Goal: Task Accomplishment & Management: Complete application form

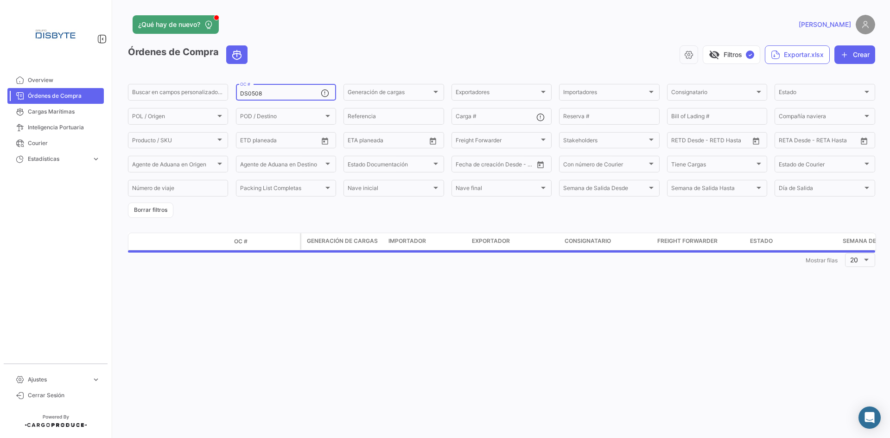
click at [259, 93] on input "DS0508" at bounding box center [280, 93] width 81 height 6
drag, startPoint x: 259, startPoint y: 93, endPoint x: 608, endPoint y: 76, distance: 349.0
click at [317, 90] on input "DS0508" at bounding box center [280, 93] width 81 height 6
paste input "3"
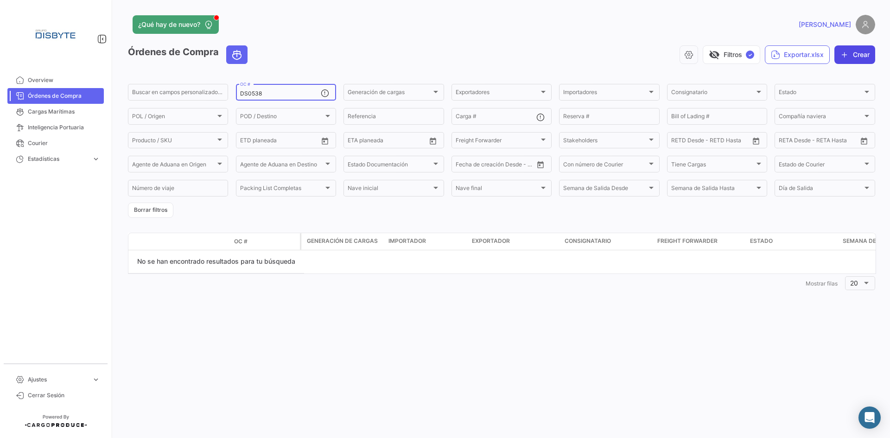
type input "DS0538"
click at [844, 53] on icon "button" at bounding box center [844, 54] width 9 height 9
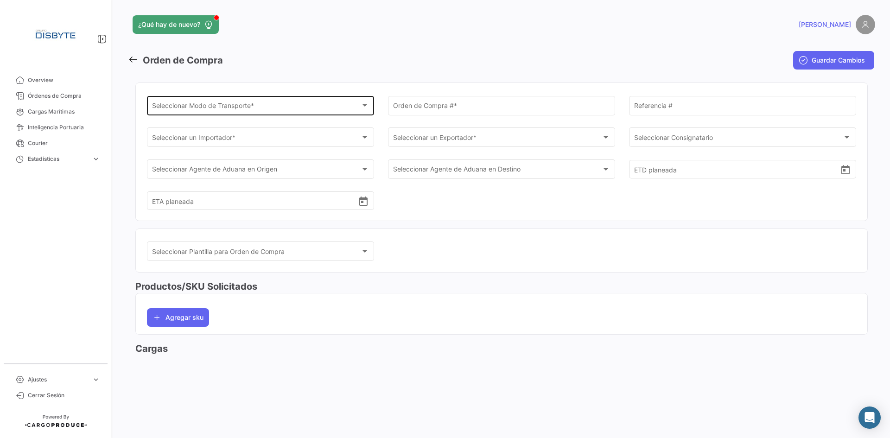
click at [304, 108] on div "Seleccionar Modo de Transporte *" at bounding box center [256, 107] width 209 height 8
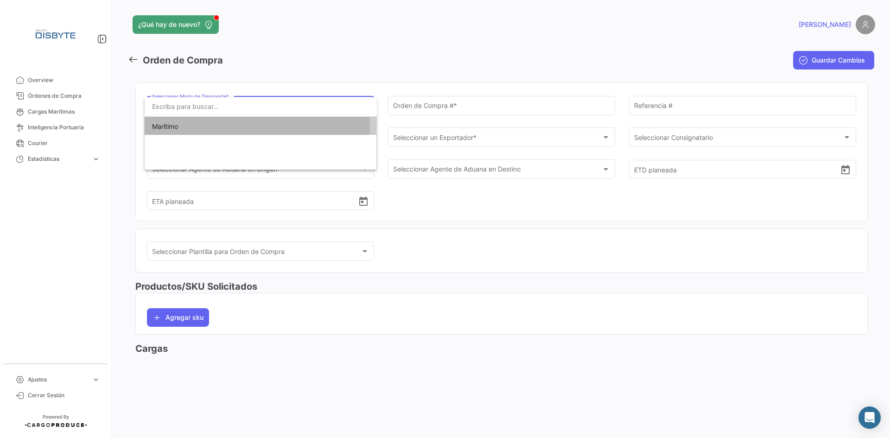
drag, startPoint x: 211, startPoint y: 126, endPoint x: 423, endPoint y: 95, distance: 214.0
click at [216, 126] on span "Marítimo" at bounding box center [260, 126] width 217 height 19
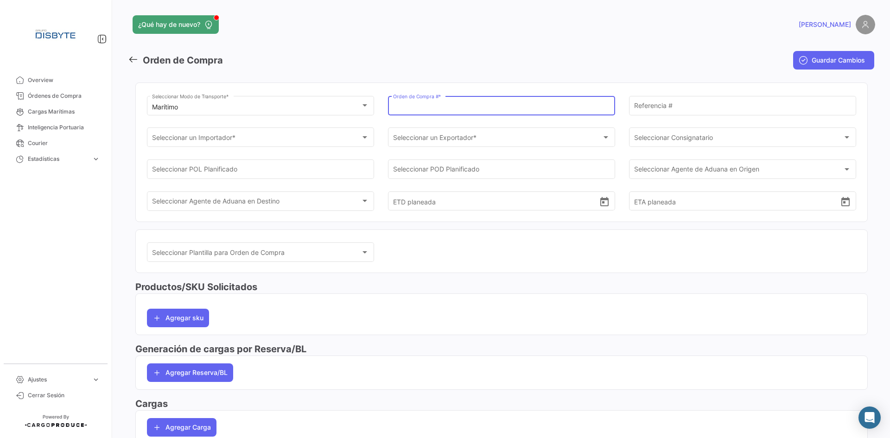
click at [457, 107] on input "Orden de Compra # *" at bounding box center [501, 107] width 217 height 8
paste input "DS0538"
type input "DS0538"
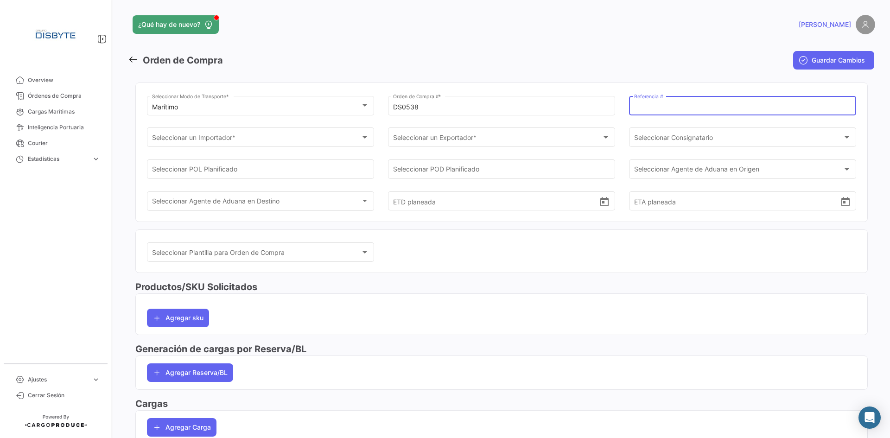
paste input "PO-ARGDS-290"
type input "PO-ARGDS-290"
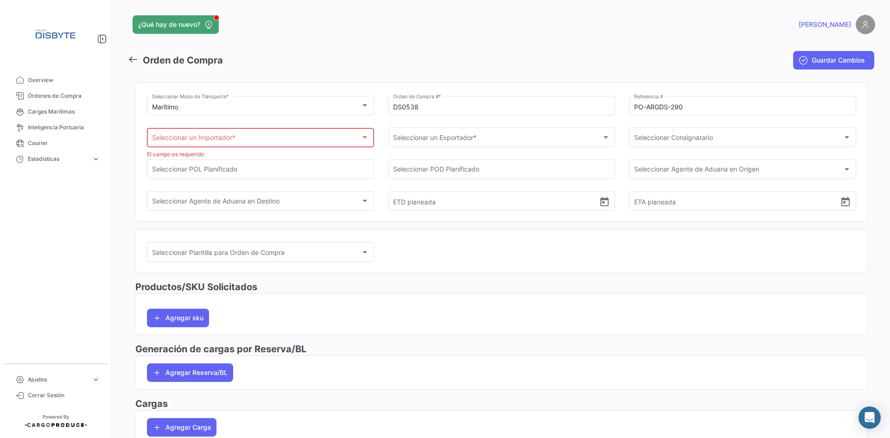
click at [246, 138] on div "Seleccionar un Importador *" at bounding box center [256, 140] width 209 height 8
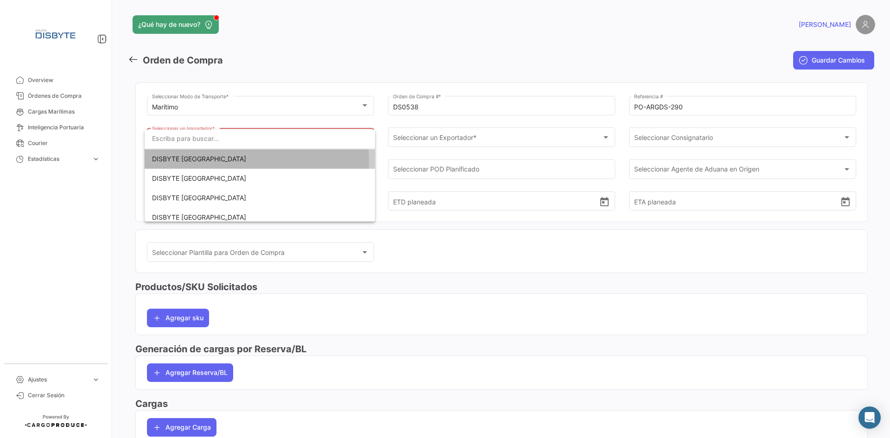
click at [231, 162] on span "DISBYTE [GEOGRAPHIC_DATA]" at bounding box center [260, 158] width 216 height 19
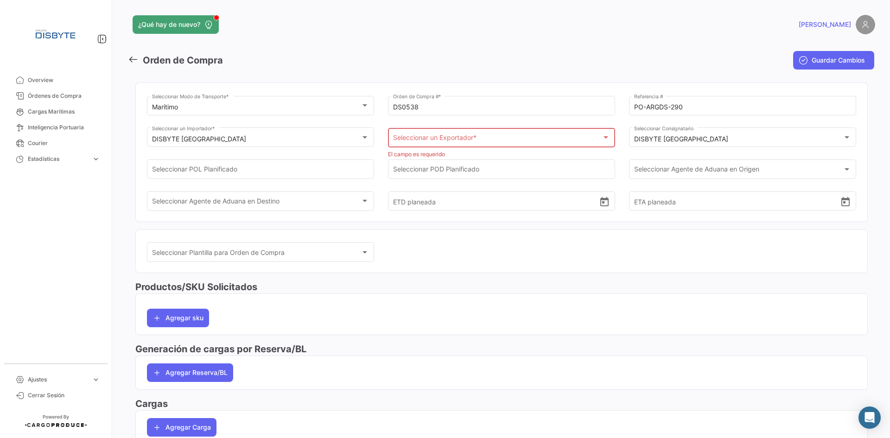
click at [438, 134] on div "Seleccionar un Exportador * Seleccionar un Exportador *" at bounding box center [501, 136] width 217 height 21
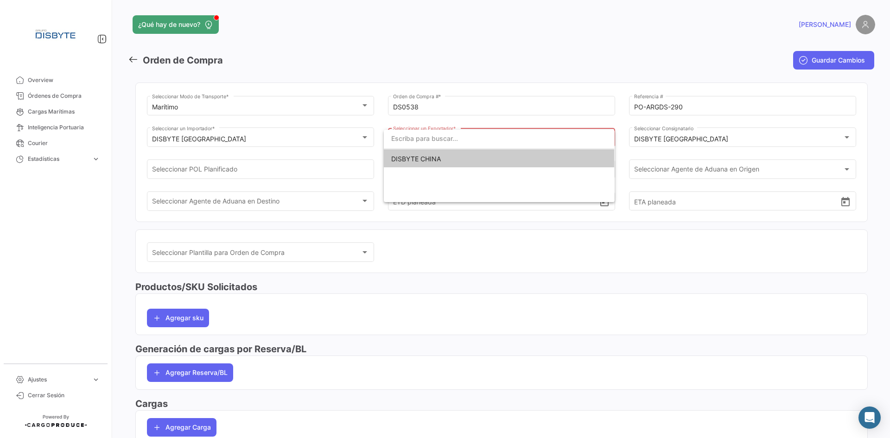
click at [435, 157] on span "DISBYTE CHINA" at bounding box center [416, 159] width 50 height 8
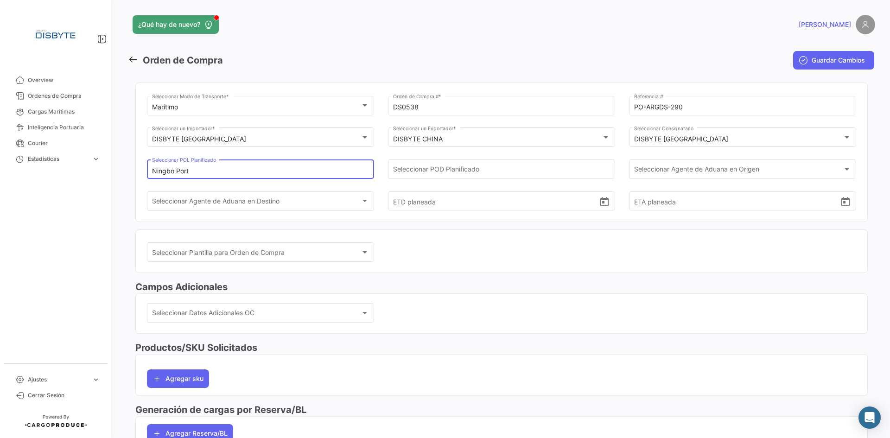
type input "Ningbo Port"
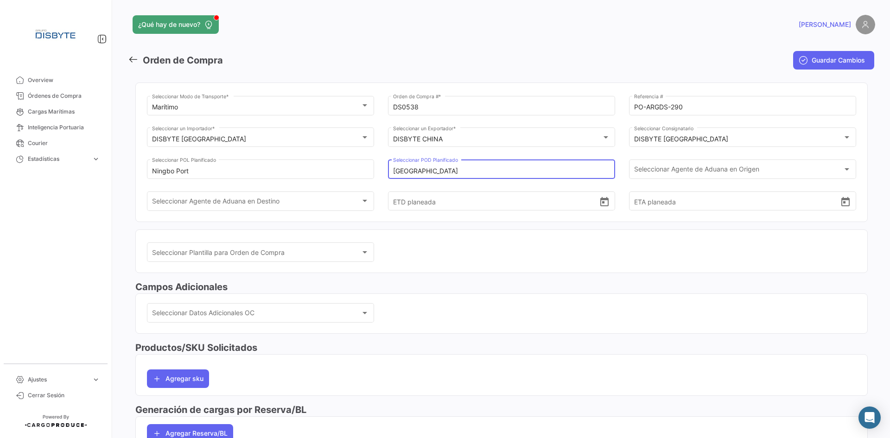
type input "[GEOGRAPHIC_DATA]"
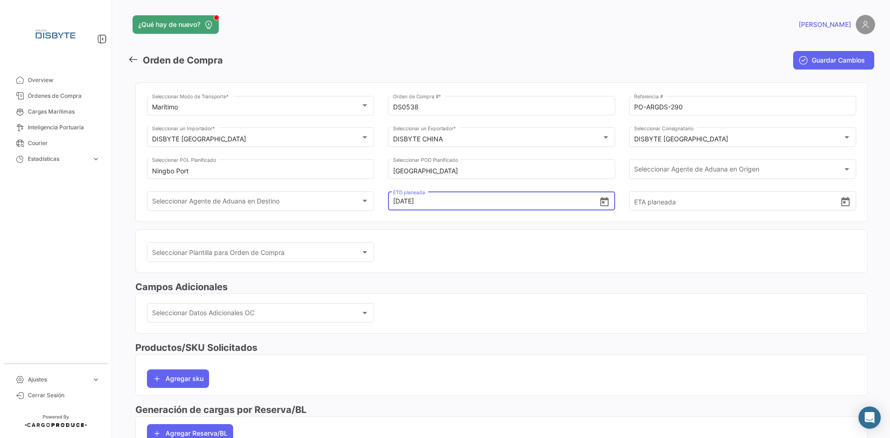
type input "[DATE] 00:00"
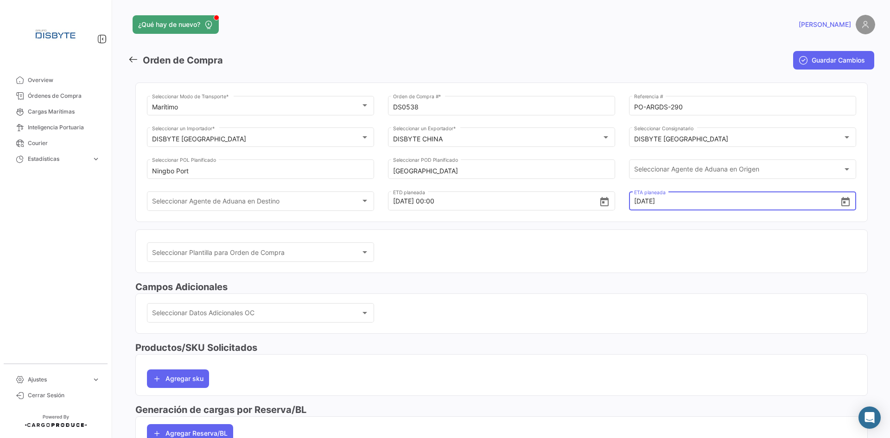
type input "[DATE] 00:00"
click at [475, 247] on div "Seleccionar Plantilla para Orden de Compra Seleccionar Plantilla para Orden de …" at bounding box center [501, 257] width 709 height 32
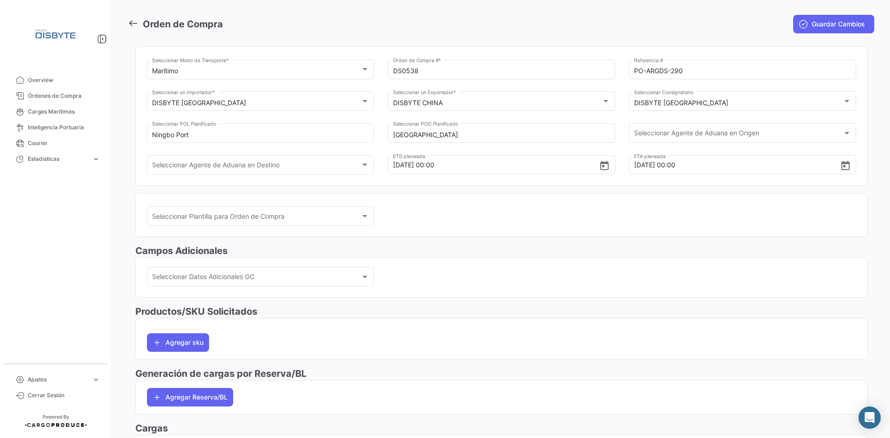
scroll to position [112, 0]
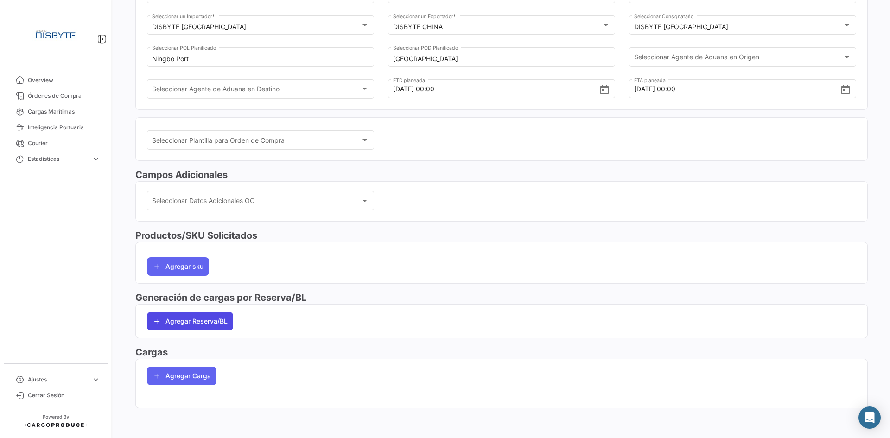
click at [193, 325] on button "Agregar Reserva/BL" at bounding box center [190, 321] width 86 height 19
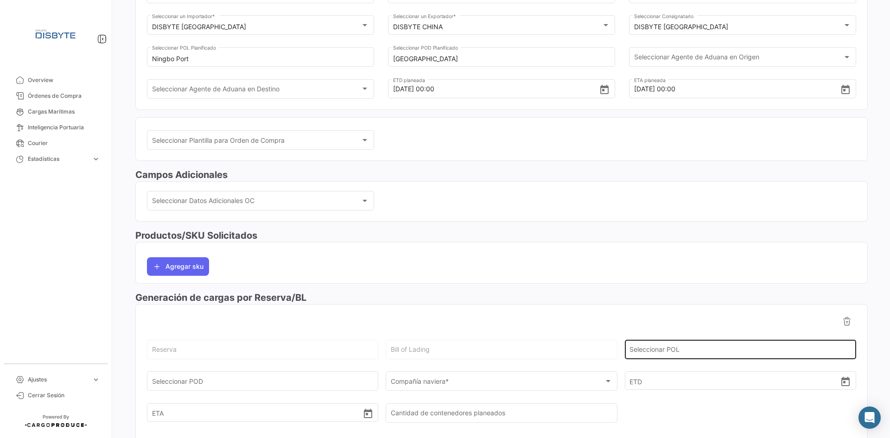
click at [662, 345] on div "Seleccionar POL" at bounding box center [740, 348] width 222 height 21
type input "Ningbo Port"
type input "[GEOGRAPHIC_DATA]"
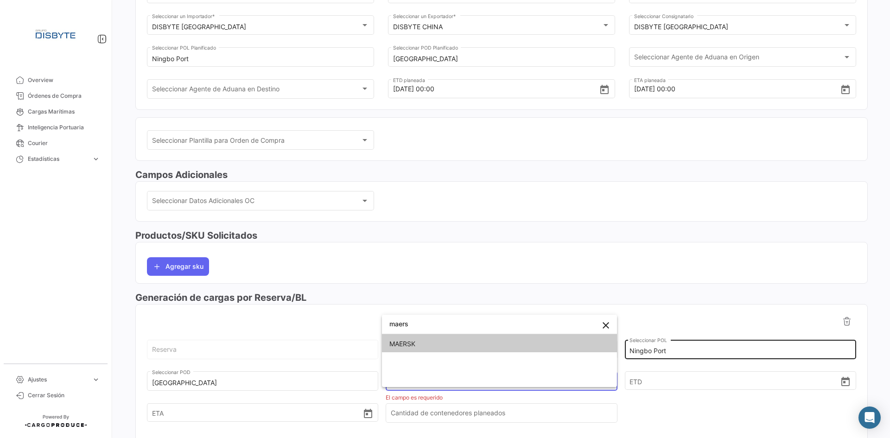
type input "maers"
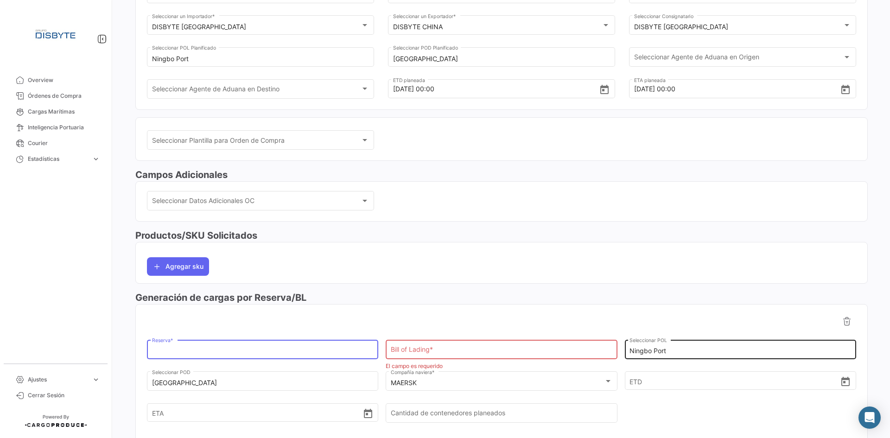
paste input "258760851"
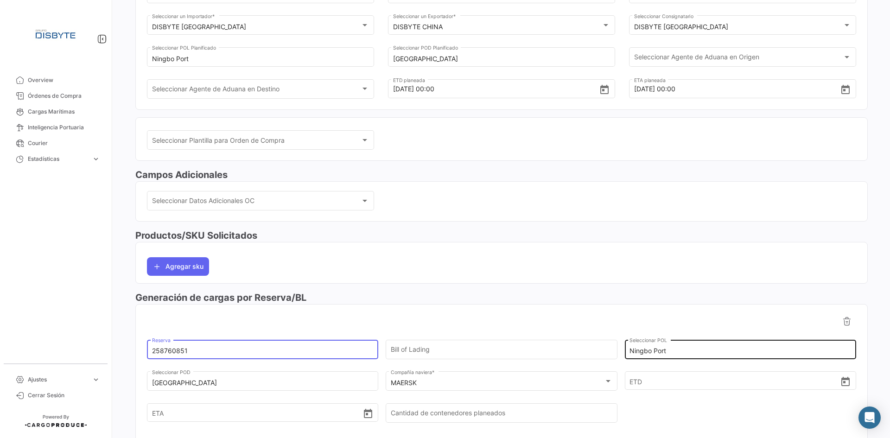
type input "258760851"
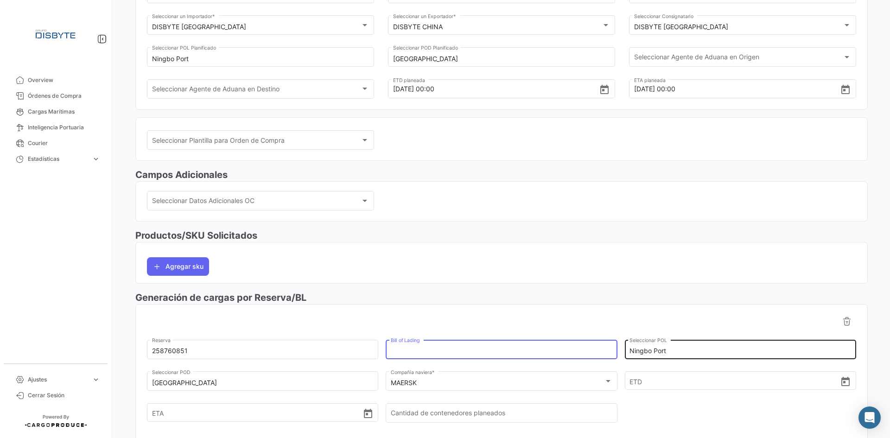
paste input "258760851"
type input "258760851"
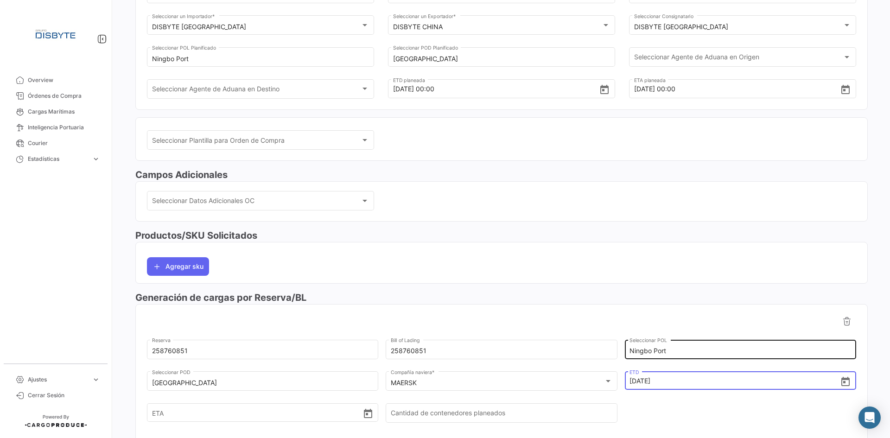
type input "[DATE] 00:00"
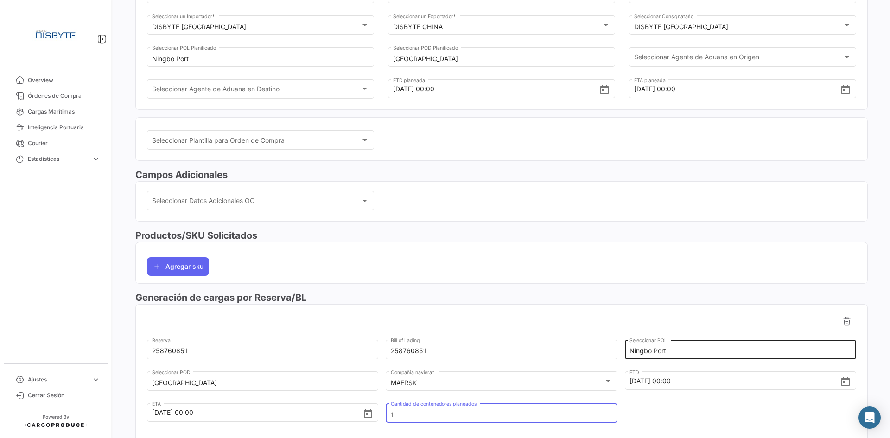
type input "1"
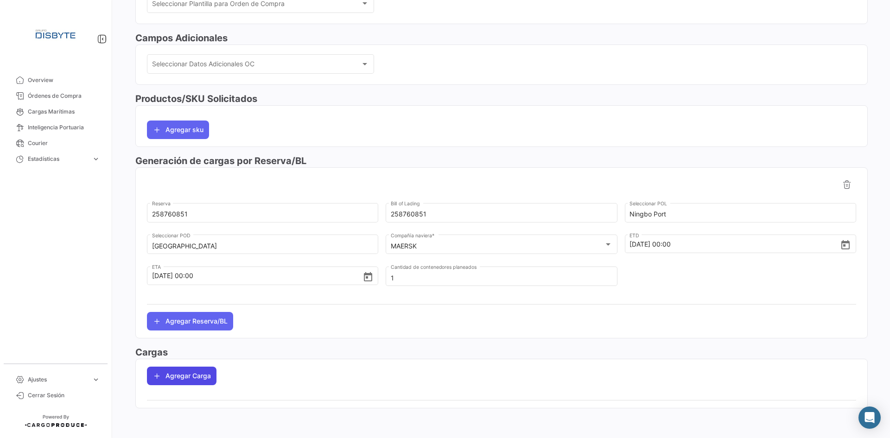
click at [194, 375] on button "Agregar Carga" at bounding box center [182, 376] width 70 height 19
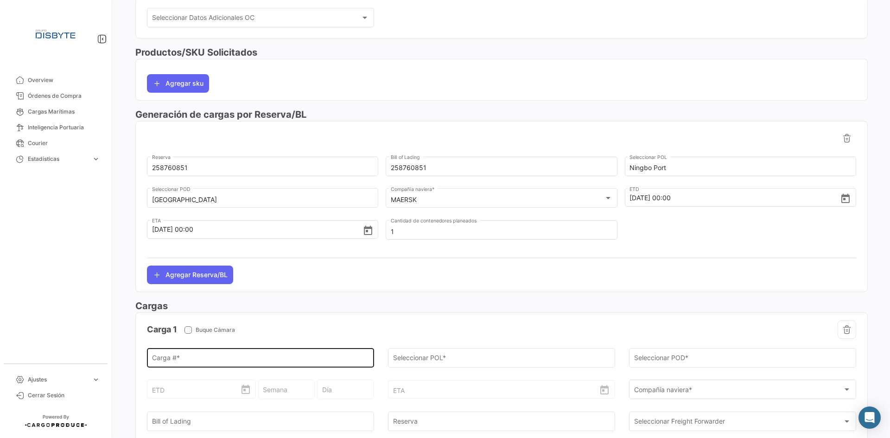
click at [203, 360] on input "Carga # *" at bounding box center [260, 360] width 217 height 8
paste input "TCNU7156006/ML-CN3871131/1071"
type input "TCNU7156006"
type input "Ningbo Port"
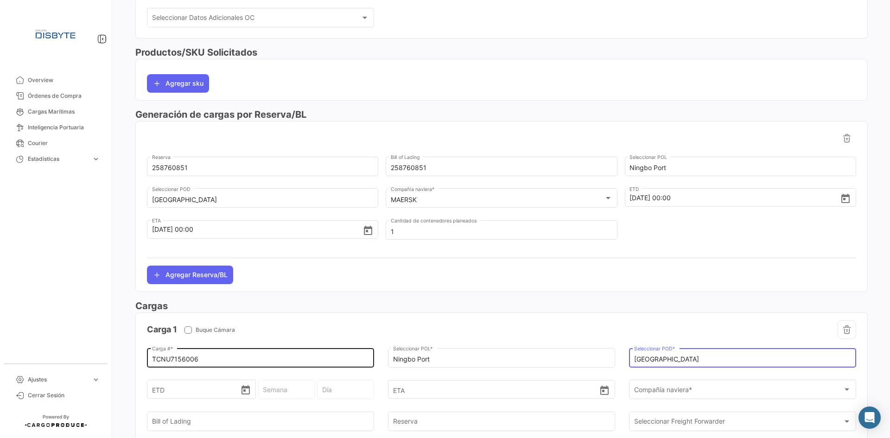
type input "[GEOGRAPHIC_DATA]"
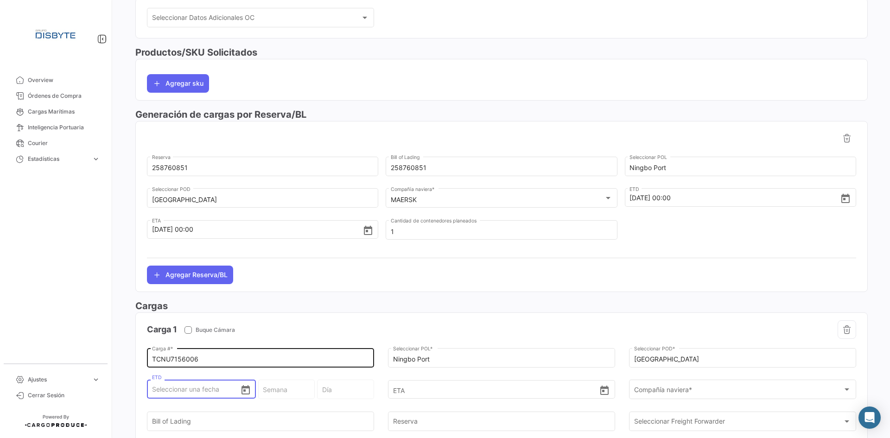
type input "1"
type input "36 - 2025"
type input "Lunes"
type input "11"
type input "37 - 2025"
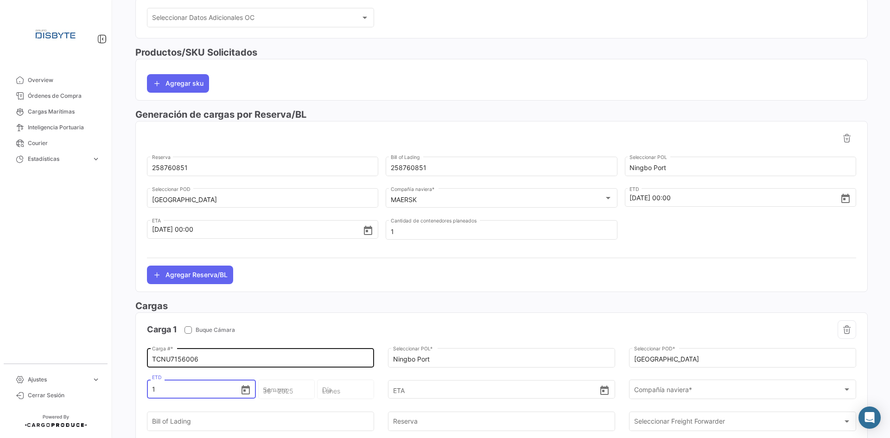
type input "Jueves"
type input "11/0"
type input "11/09"
type input "37 - 2025"
type input "Jueves"
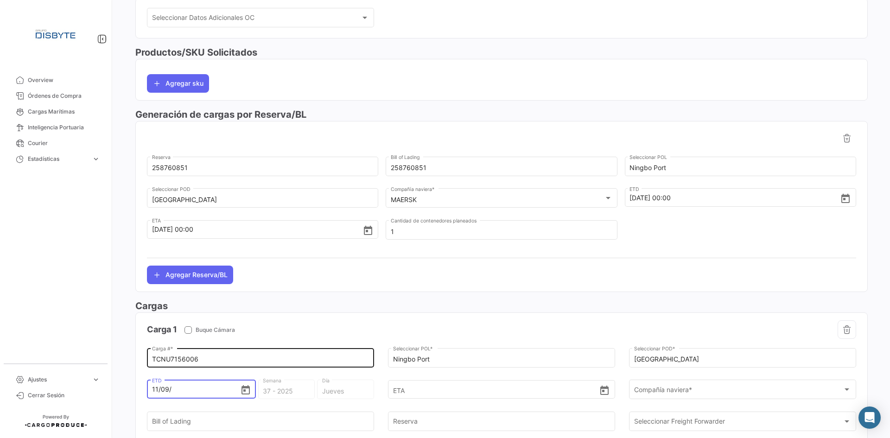
type input "11/09/2"
type input "37 - 2"
type input "Miércoles"
type input "[DATE]"
type input "37 - 2020"
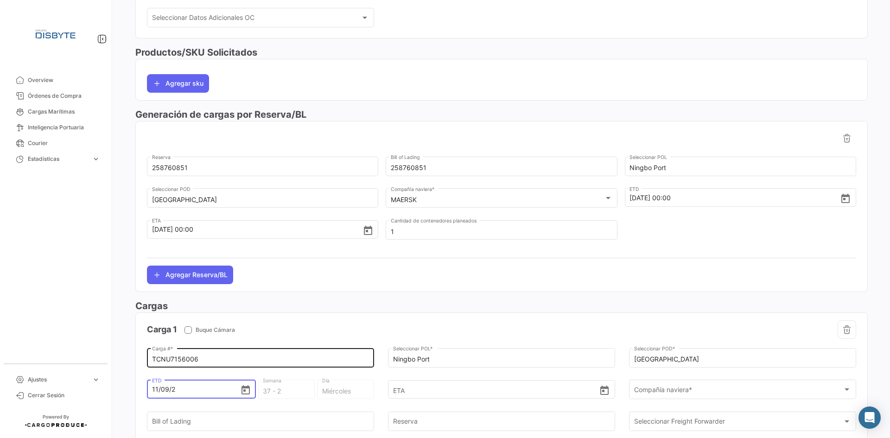
type input "Viernes"
type input "11/09/202"
type input "36 - 202"
type input "Sábado"
type input "[DATE]"
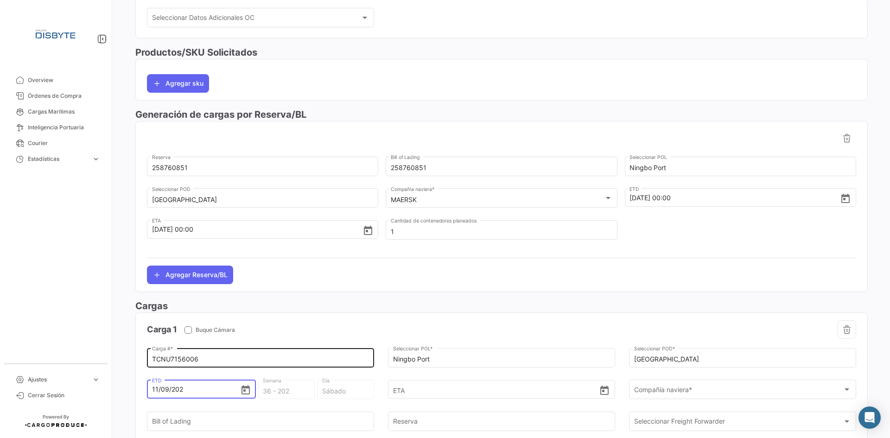
type input "37 - 2025"
type input "Jueves"
type input "[DATE] 00:00"
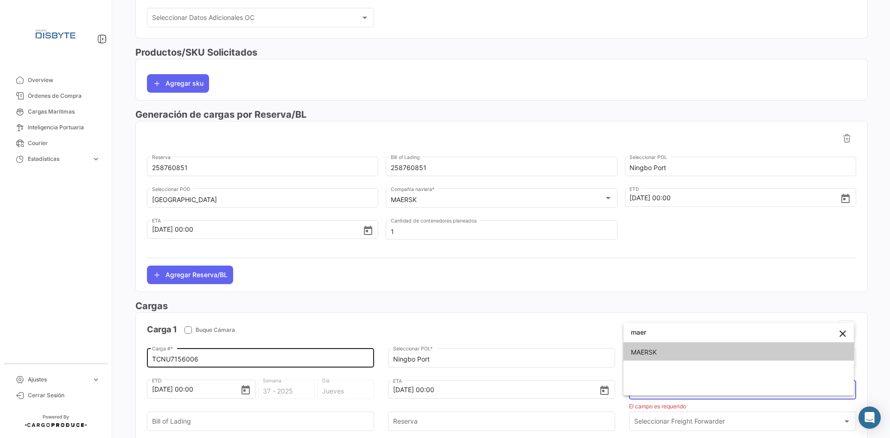
type input "maer"
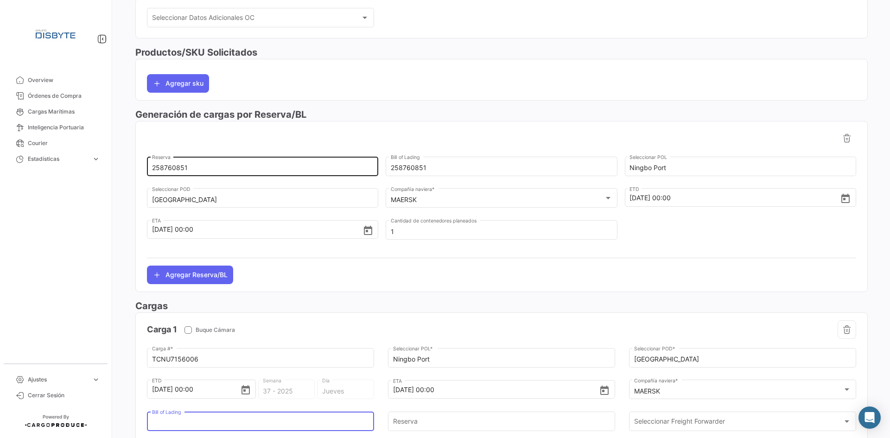
click at [175, 171] on input "258760851" at bounding box center [263, 168] width 222 height 8
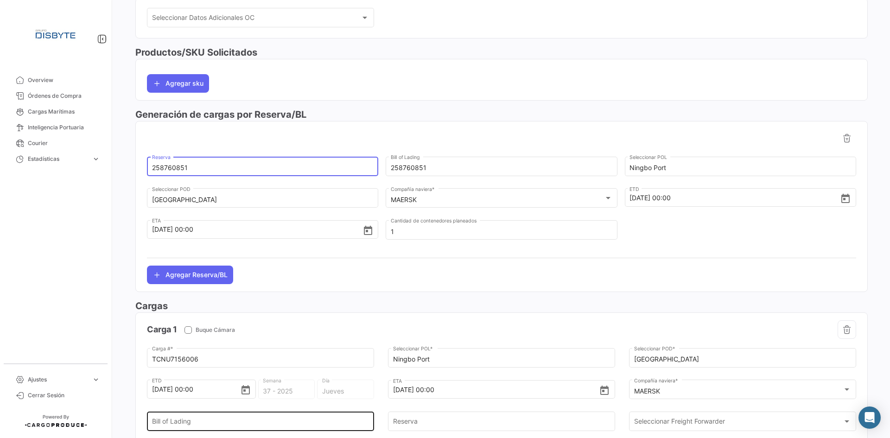
click at [185, 419] on input "Bill of Lading" at bounding box center [260, 423] width 217 height 8
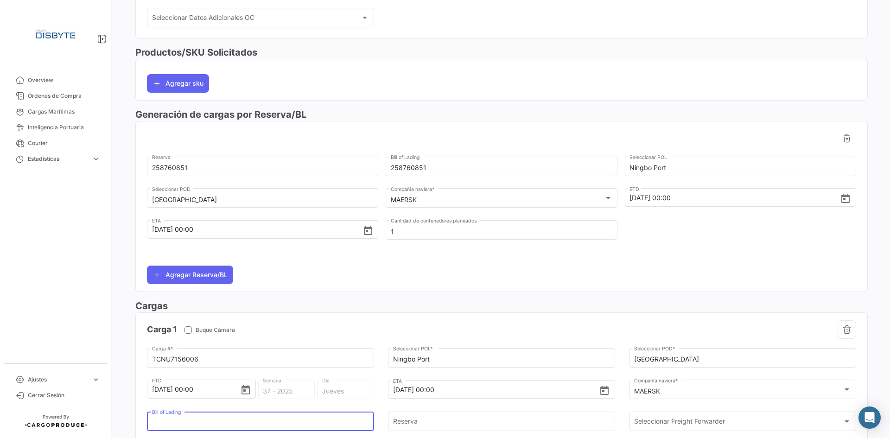
paste input "258760851"
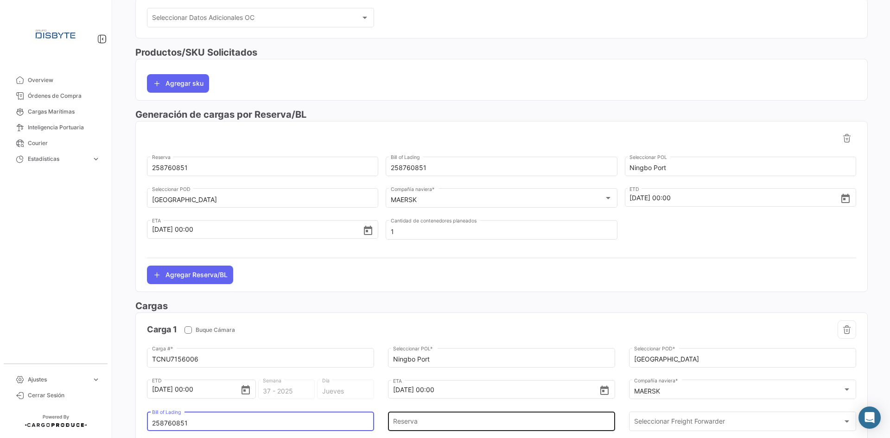
type input "258760851"
click at [426, 425] on input "Reserva" at bounding box center [501, 423] width 217 height 8
paste input "258760851"
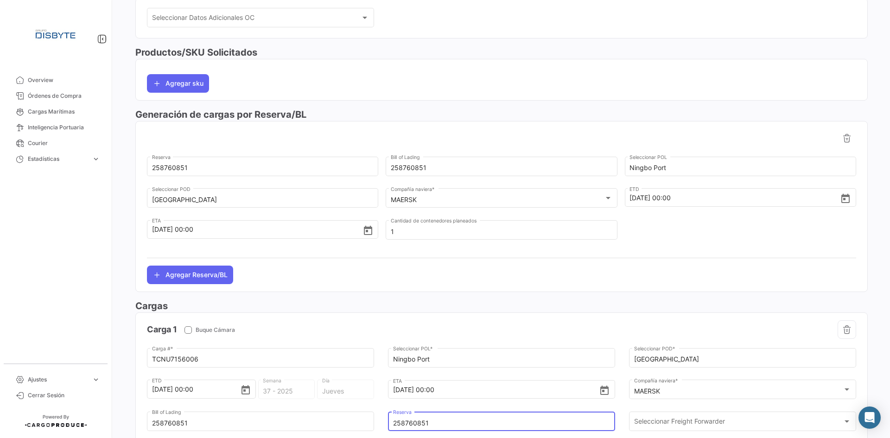
type input "258760851"
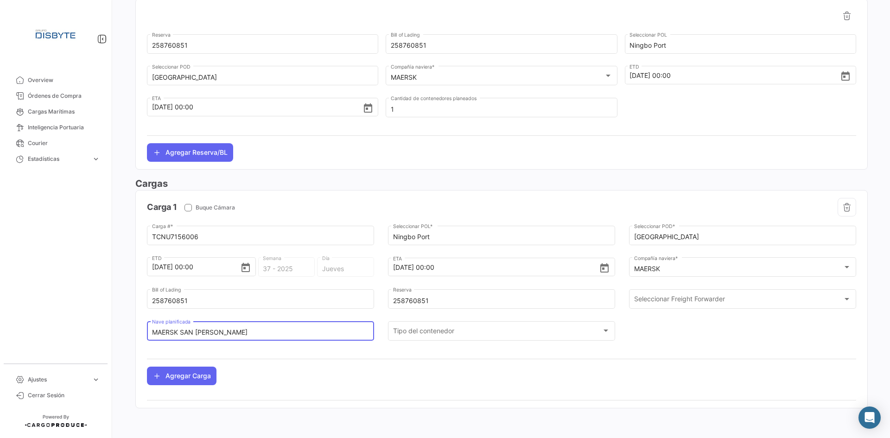
type input "MAERSK SAN [PERSON_NAME]"
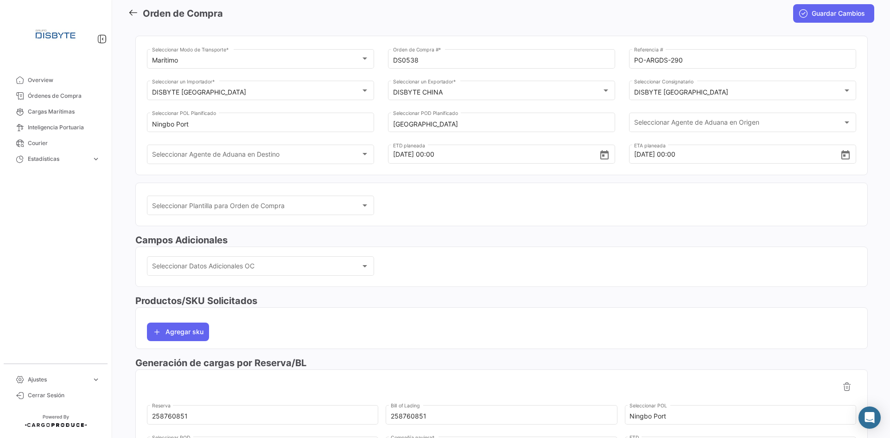
scroll to position [0, 0]
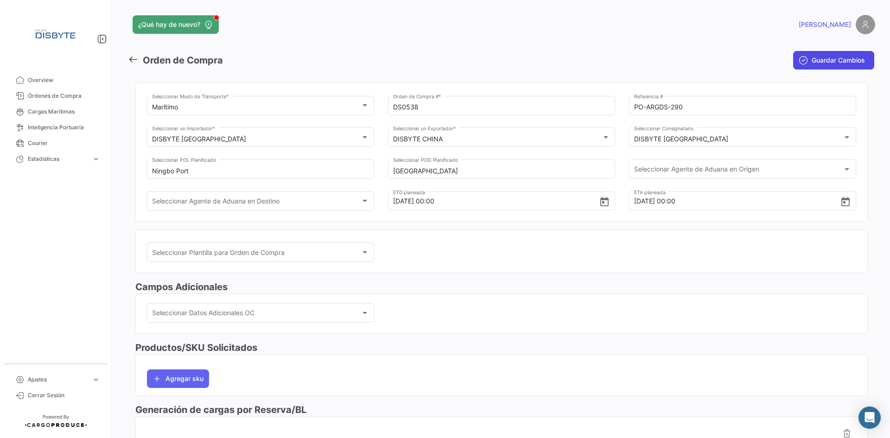
click at [824, 59] on span "Guardar Cambios" at bounding box center [838, 60] width 53 height 9
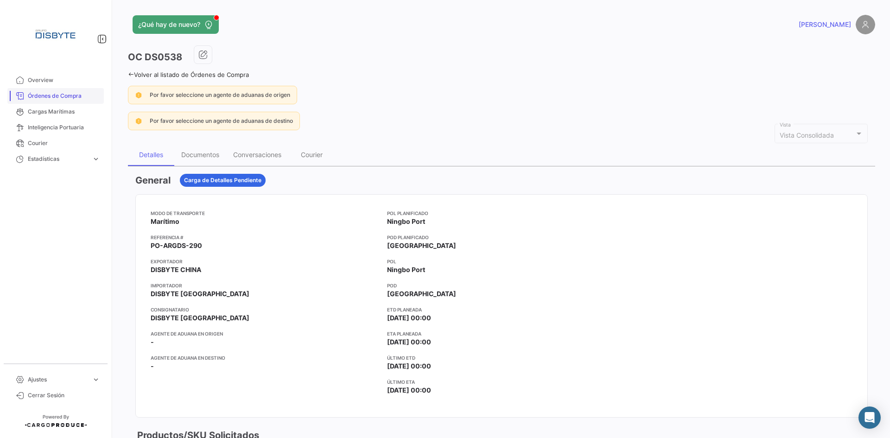
click at [65, 102] on link "Órdenes de Compra" at bounding box center [55, 96] width 96 height 16
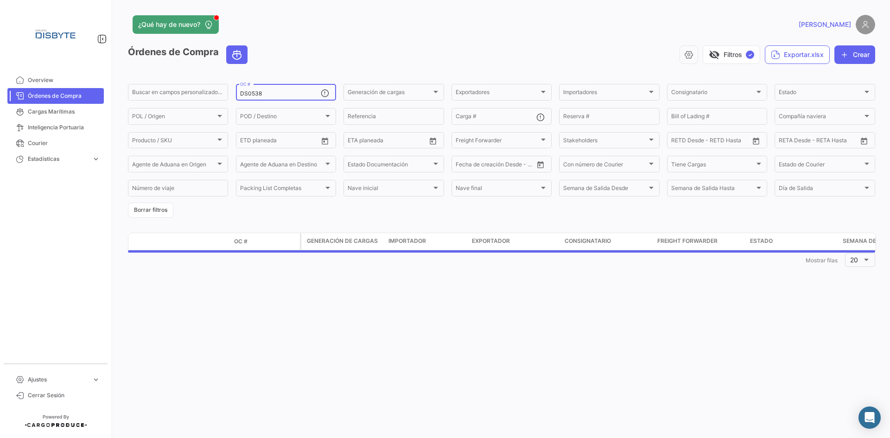
click at [252, 90] on div "DS0538 OC #" at bounding box center [280, 92] width 81 height 18
click at [251, 94] on input "DS0538" at bounding box center [280, 93] width 81 height 6
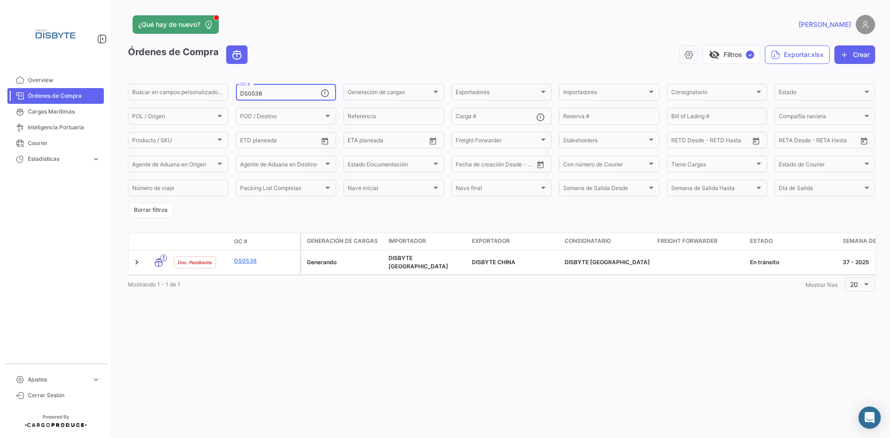
click at [251, 94] on input "DS0538" at bounding box center [280, 93] width 81 height 6
paste input "5"
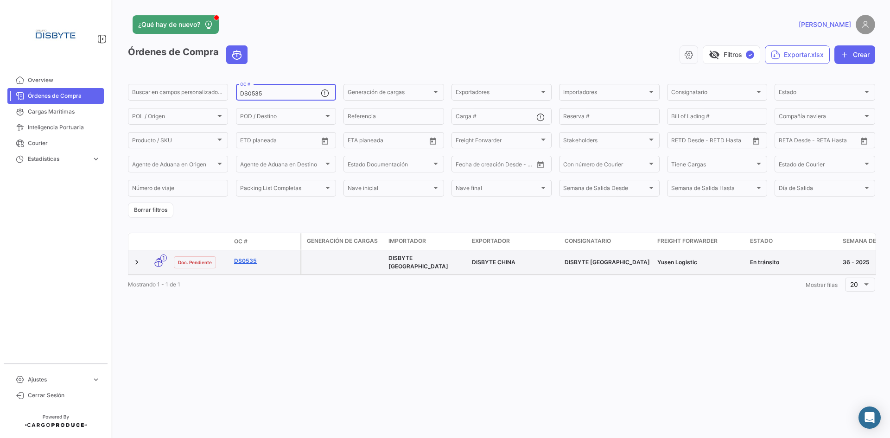
type input "DS0535"
click at [247, 260] on link "DS0535" at bounding box center [265, 261] width 62 height 8
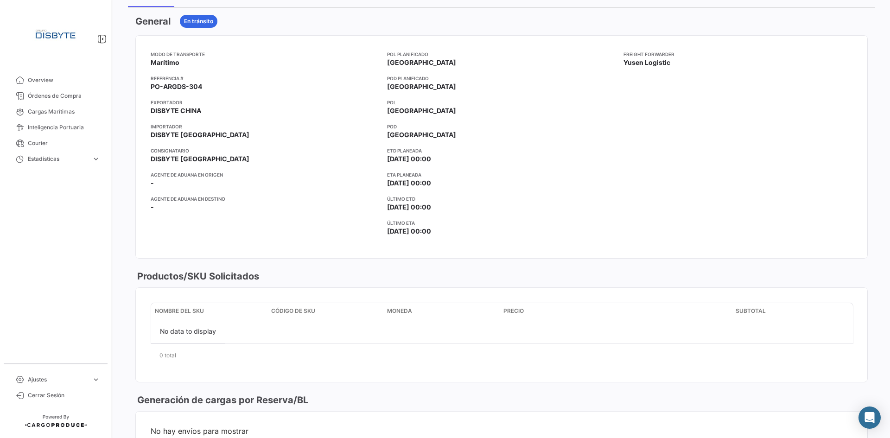
scroll to position [324, 0]
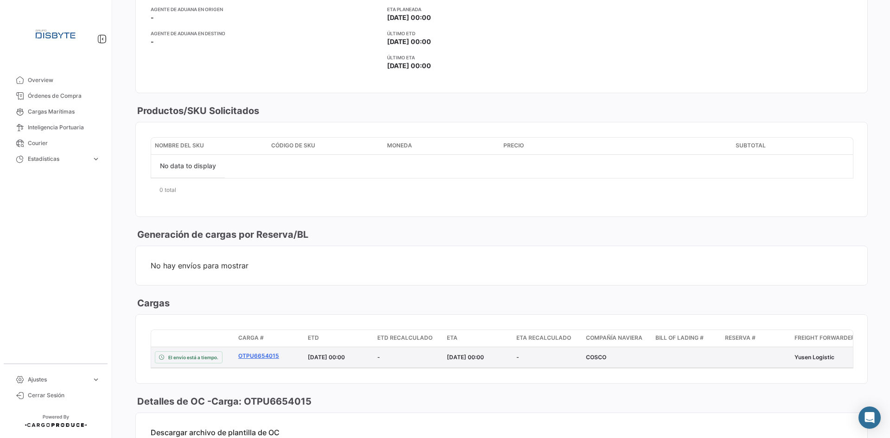
click at [255, 356] on link "OTPU6654015" at bounding box center [269, 356] width 62 height 8
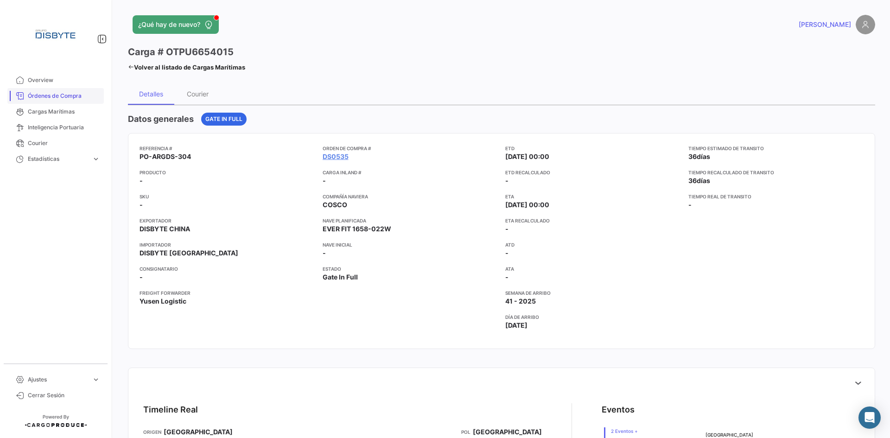
click at [51, 94] on span "Órdenes de Compra" at bounding box center [64, 96] width 72 height 8
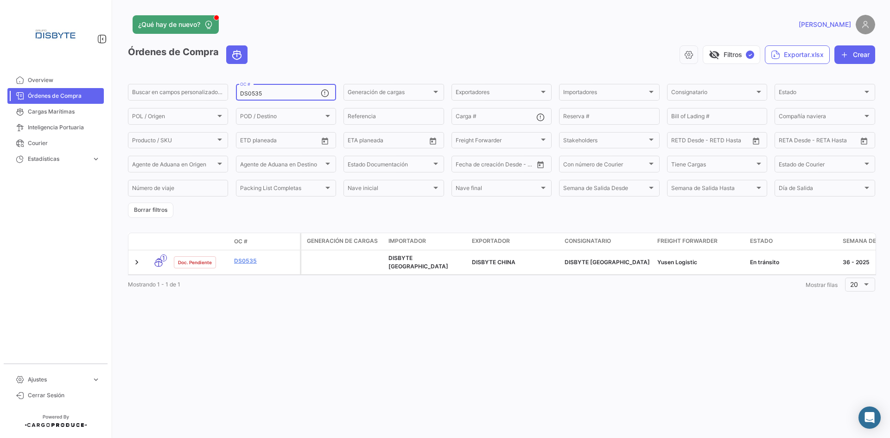
click at [255, 92] on input "DS0535" at bounding box center [280, 93] width 81 height 6
paste input "08"
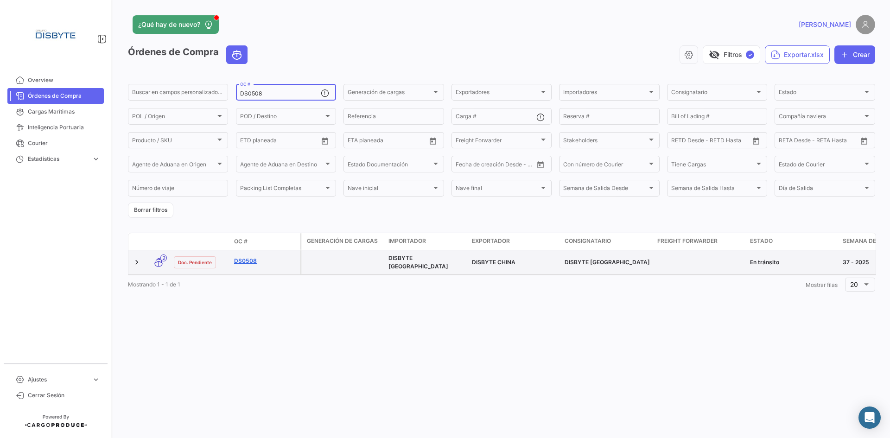
type input "DS0508"
click at [251, 260] on link "DS0508" at bounding box center [265, 261] width 62 height 8
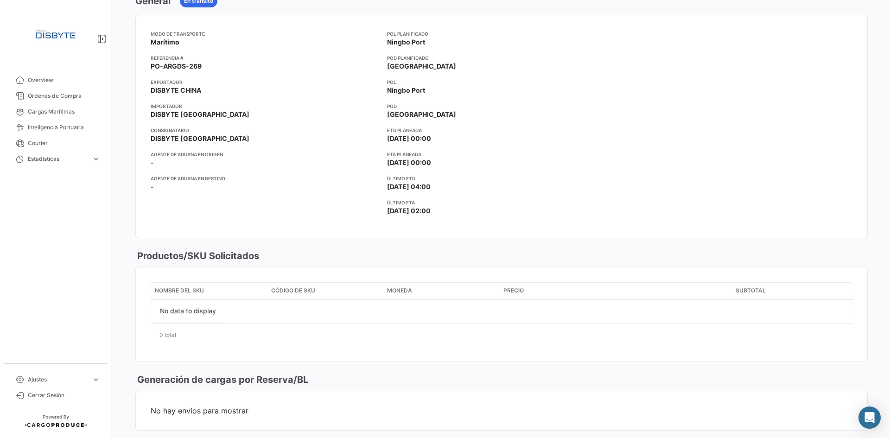
scroll to position [324, 0]
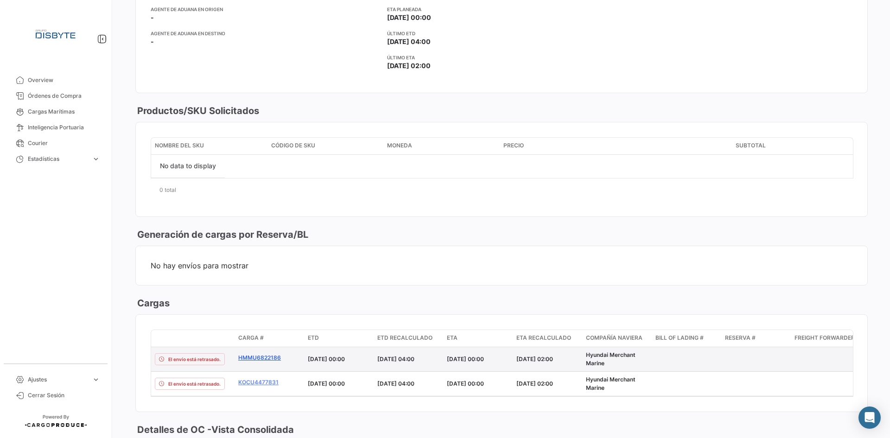
click at [262, 358] on link "HMMU6822186" at bounding box center [269, 358] width 62 height 8
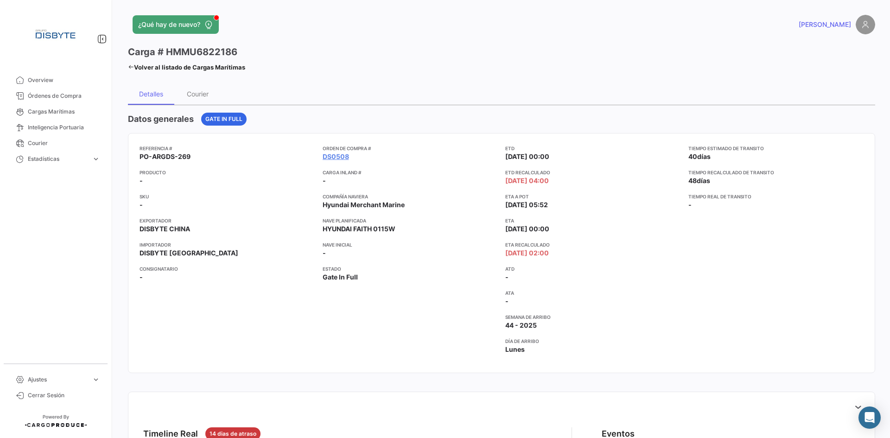
click at [661, 299] on app-card-info-label "ATA -" at bounding box center [593, 297] width 176 height 17
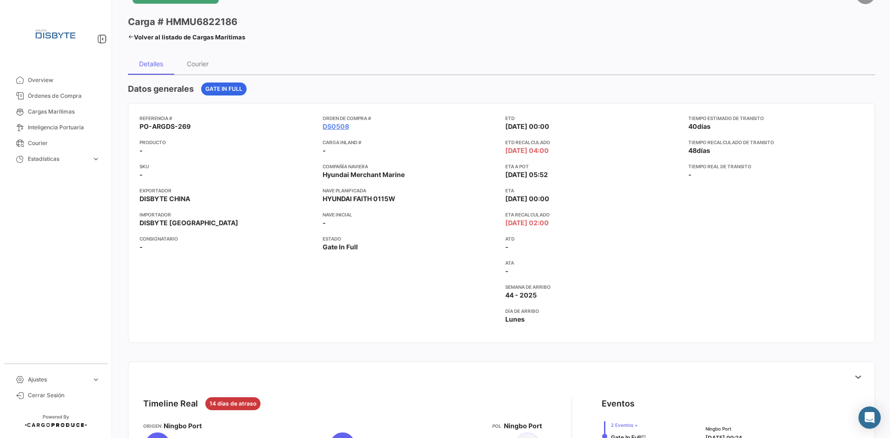
scroll to position [46, 0]
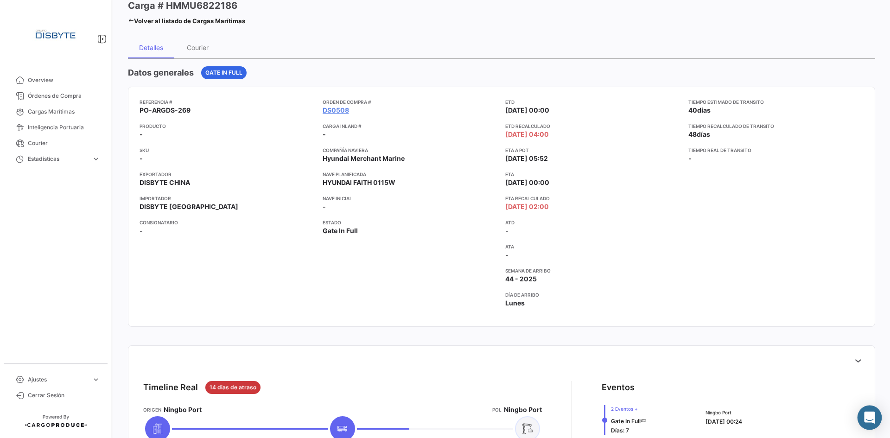
click at [867, 417] on icon "Abrir Intercom Messenger" at bounding box center [869, 418] width 11 height 12
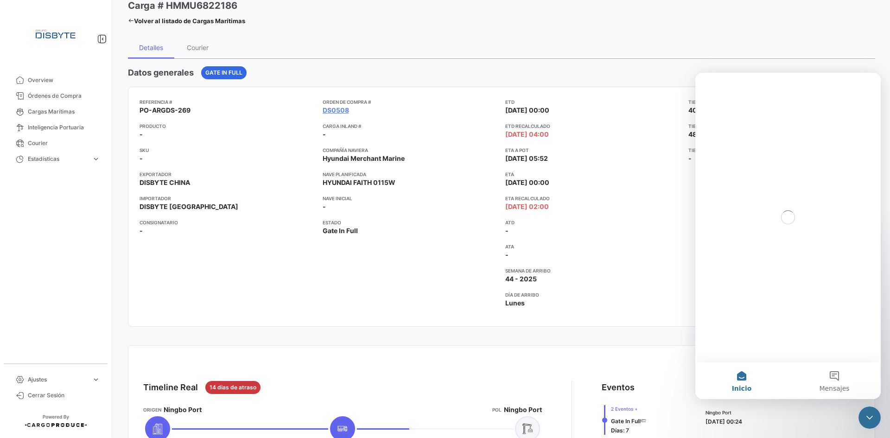
scroll to position [0, 0]
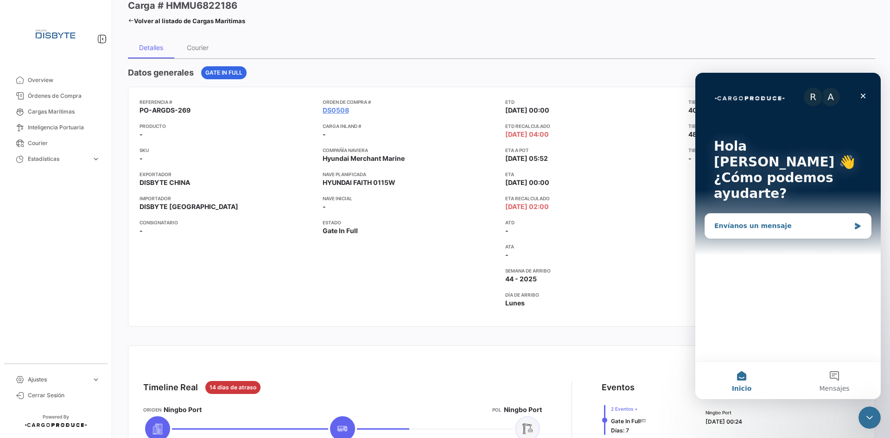
click at [781, 221] on div "Envíanos un mensaje" at bounding box center [782, 226] width 136 height 10
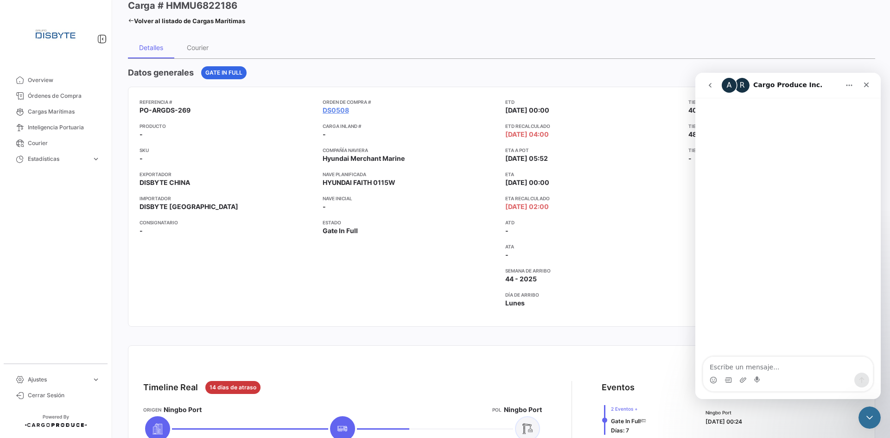
click at [710, 89] on button "go back" at bounding box center [710, 85] width 18 height 18
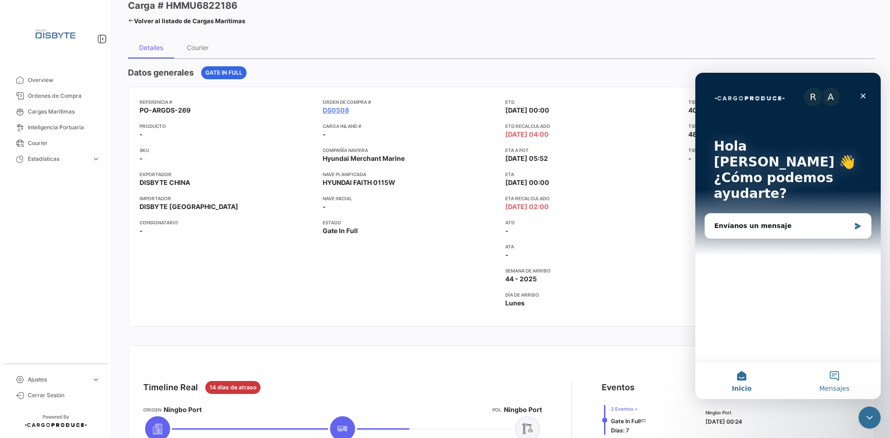
click at [835, 392] on span "Mensajes" at bounding box center [834, 388] width 30 height 6
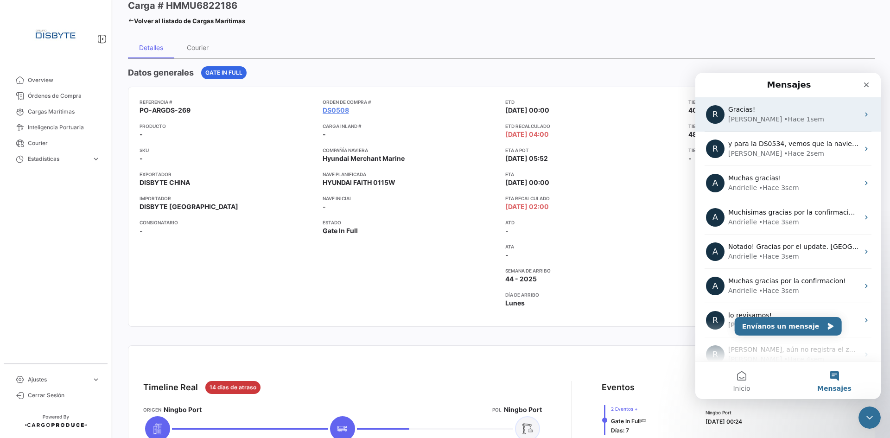
click at [791, 114] on div "Gracias!" at bounding box center [793, 110] width 131 height 10
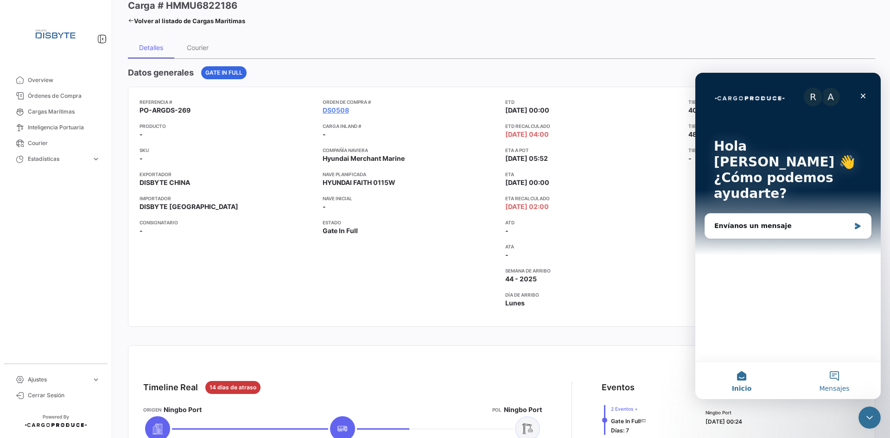
click at [837, 376] on button "Mensajes" at bounding box center [834, 380] width 93 height 37
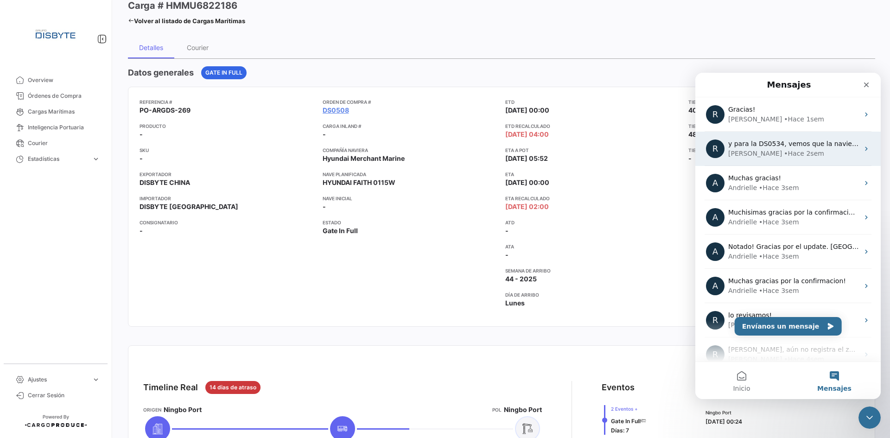
click at [835, 153] on div "[PERSON_NAME] • Hace 2sem" at bounding box center [793, 154] width 131 height 10
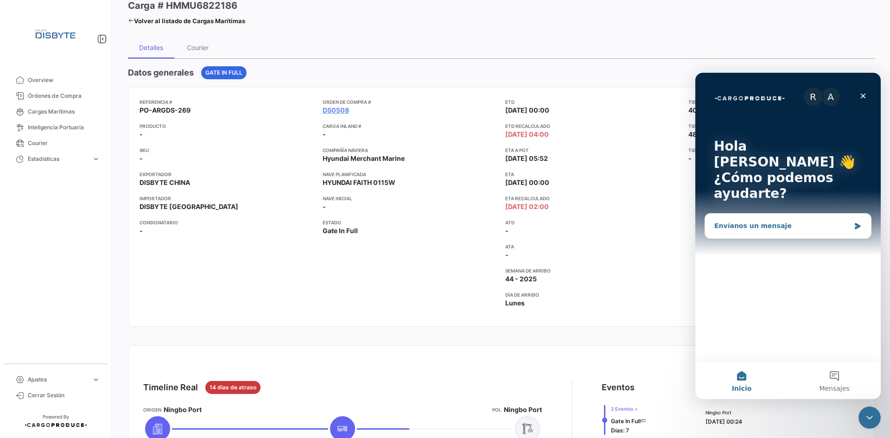
click at [796, 221] on div "Envíanos un mensaje" at bounding box center [782, 226] width 136 height 10
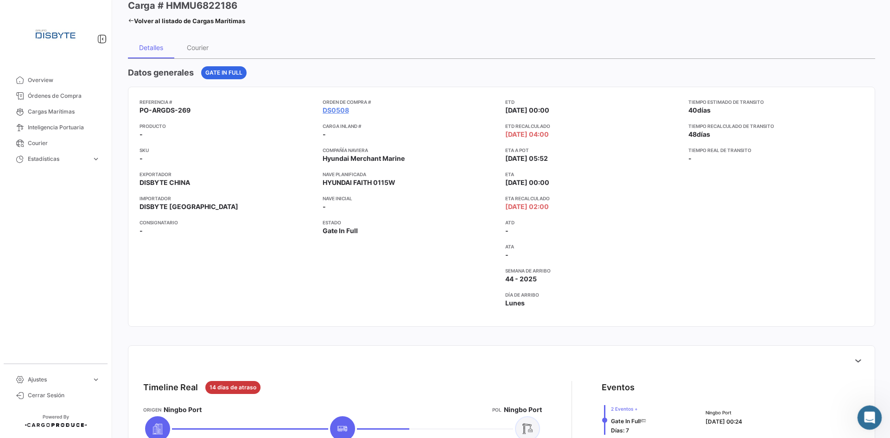
click at [872, 412] on icon "Abrir Intercom Messenger" at bounding box center [868, 416] width 15 height 15
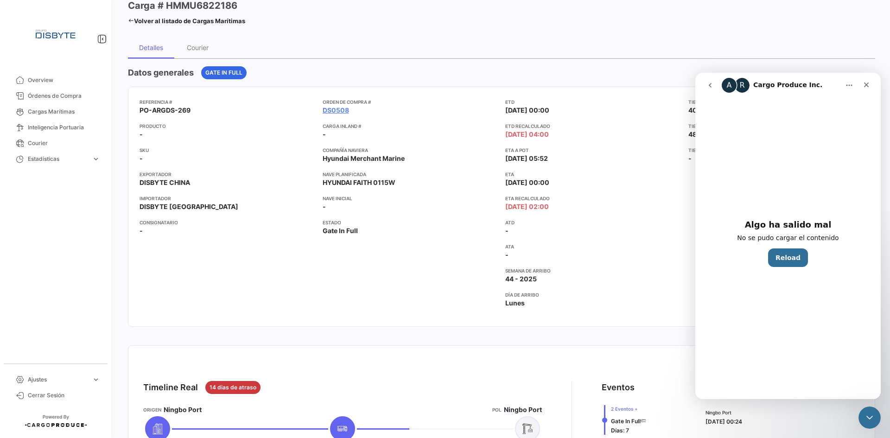
click at [707, 86] on icon "go back" at bounding box center [709, 85] width 7 height 7
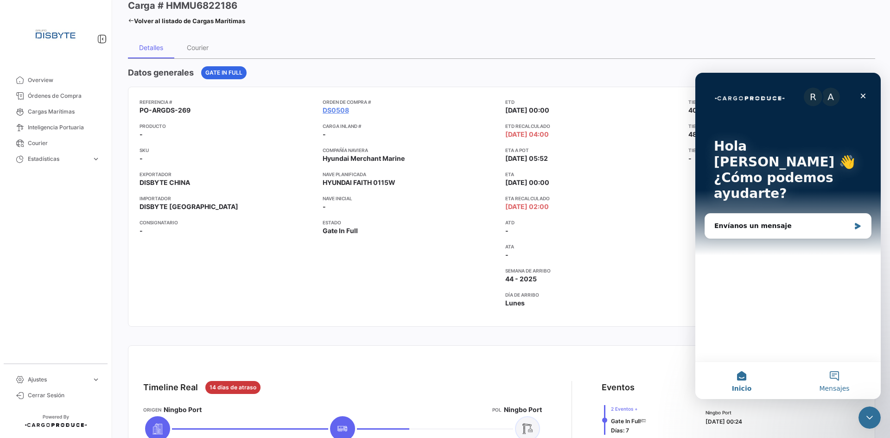
click at [832, 390] on span "Mensajes" at bounding box center [834, 388] width 30 height 6
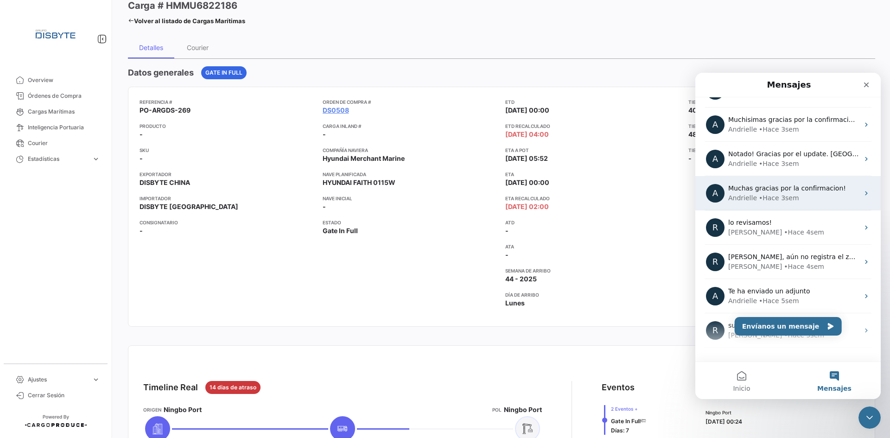
scroll to position [116, 0]
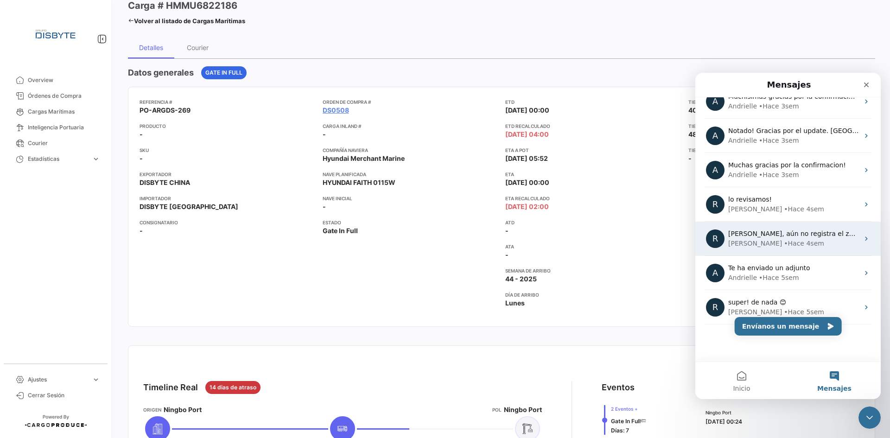
click at [752, 236] on span "[PERSON_NAME], aún no registra el zarpe, y la naviera no ha actualizado la fech…" at bounding box center [878, 233] width 301 height 7
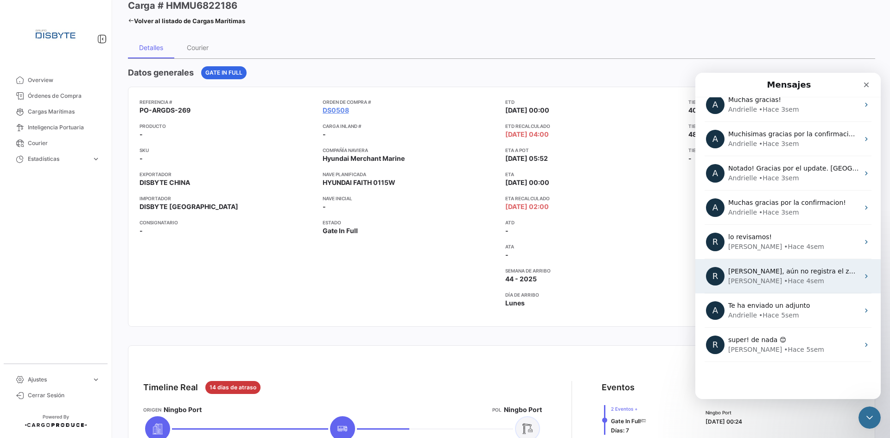
scroll to position [78, 0]
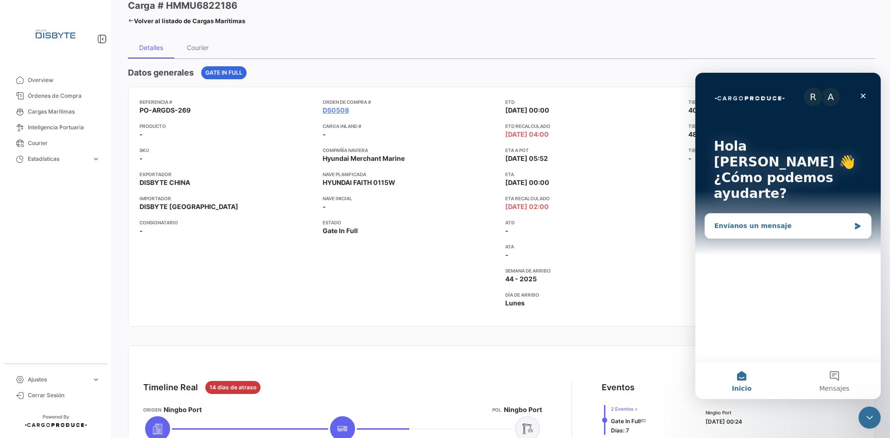
click at [759, 221] on div "Envíanos un mensaje" at bounding box center [782, 226] width 136 height 10
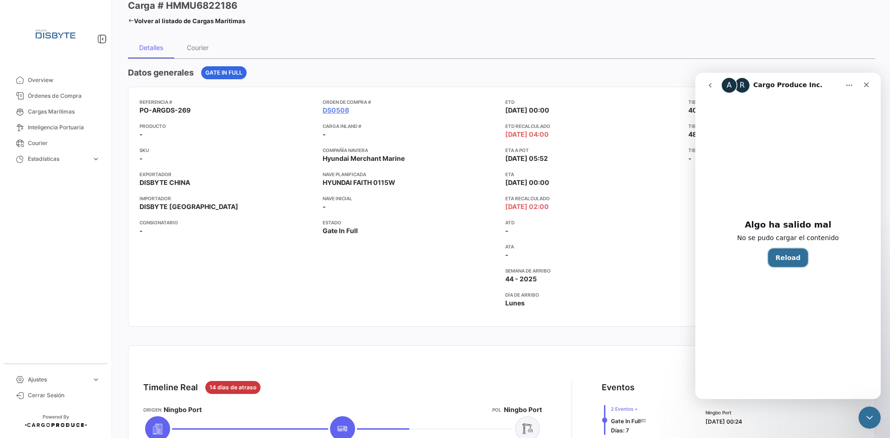
click at [788, 264] on button "Reload" at bounding box center [788, 257] width 40 height 19
click at [785, 257] on button "Reload" at bounding box center [788, 257] width 40 height 19
click at [864, 81] on div "Cerrar" at bounding box center [866, 84] width 17 height 17
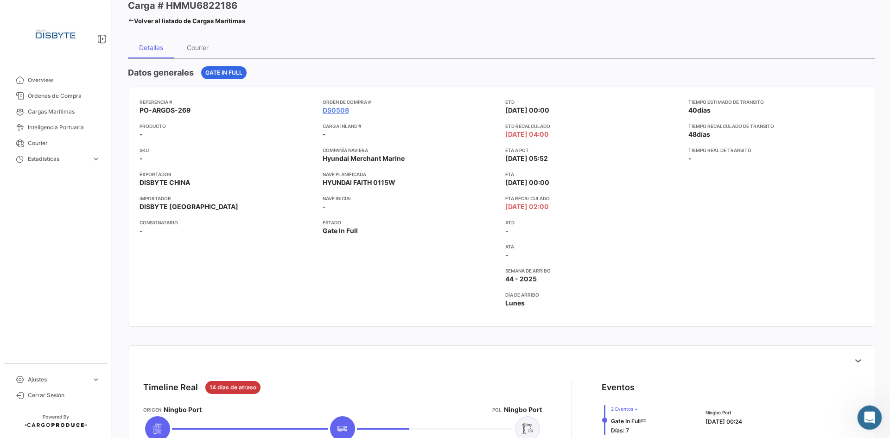
click at [870, 415] on icon "Abrir Intercom Messenger" at bounding box center [868, 416] width 15 height 15
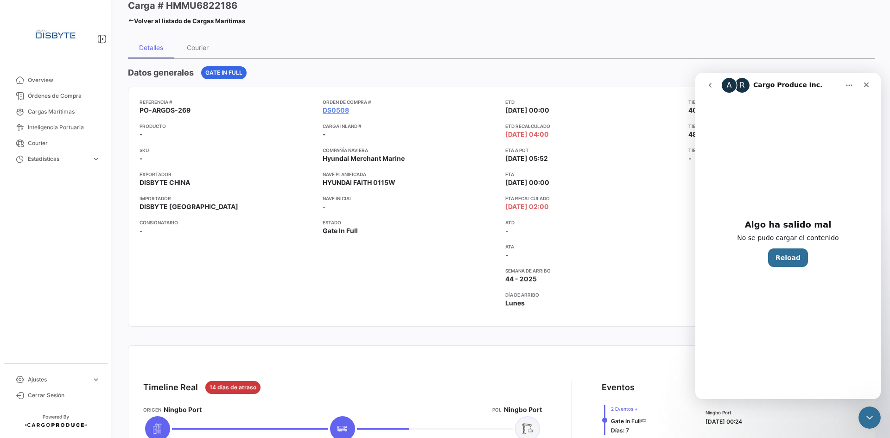
click at [709, 88] on icon "go back" at bounding box center [709, 85] width 7 height 7
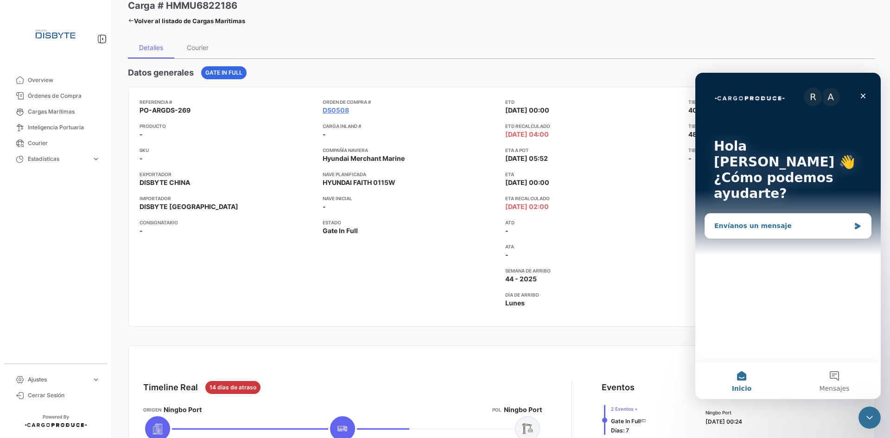
click at [742, 221] on div "Envíanos un mensaje" at bounding box center [782, 226] width 136 height 10
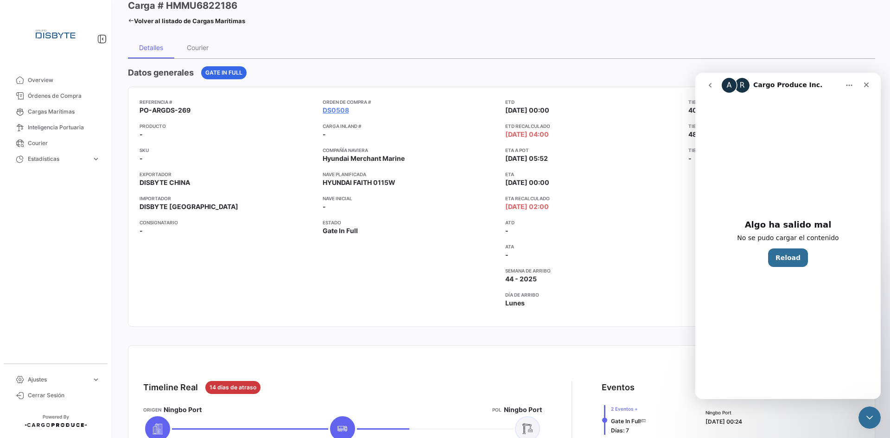
click at [705, 93] on button "go back" at bounding box center [710, 85] width 18 height 18
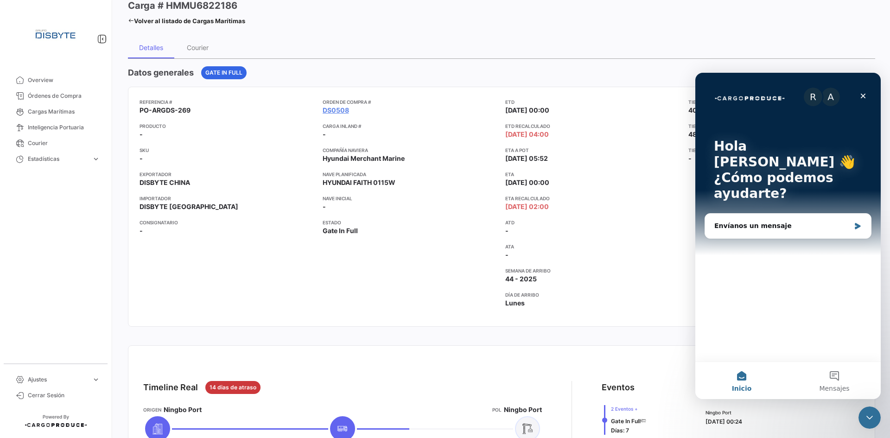
click at [746, 385] on span "Inicio" at bounding box center [742, 388] width 20 height 6
click at [796, 221] on div "Envíanos un mensaje" at bounding box center [782, 226] width 136 height 10
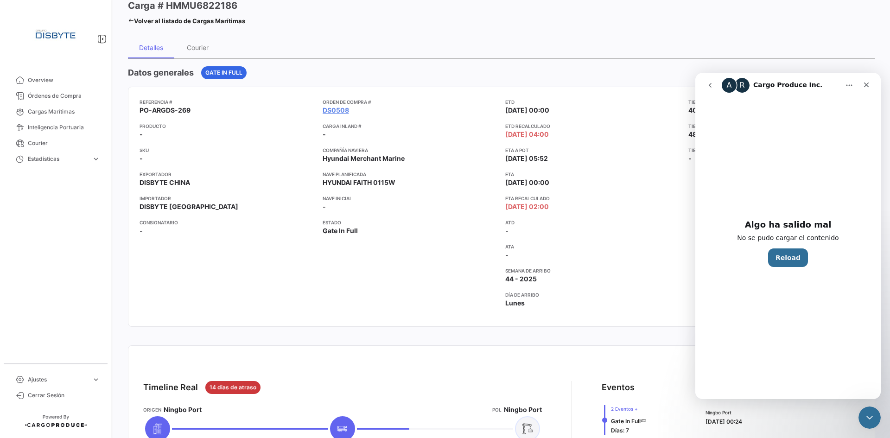
click at [772, 266] on div "Algo ha salido mal No se pudo cargar el contenido Reload" at bounding box center [787, 248] width 185 height 301
click at [783, 260] on button "Reload" at bounding box center [788, 257] width 40 height 19
